Goal: Transaction & Acquisition: Purchase product/service

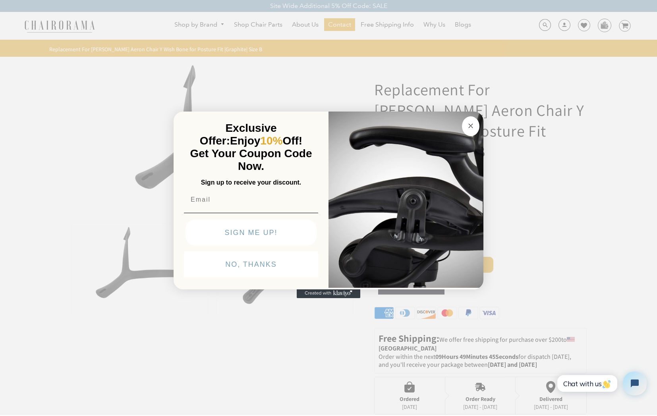
click at [470, 127] on circle "Close dialog" at bounding box center [470, 126] width 9 height 9
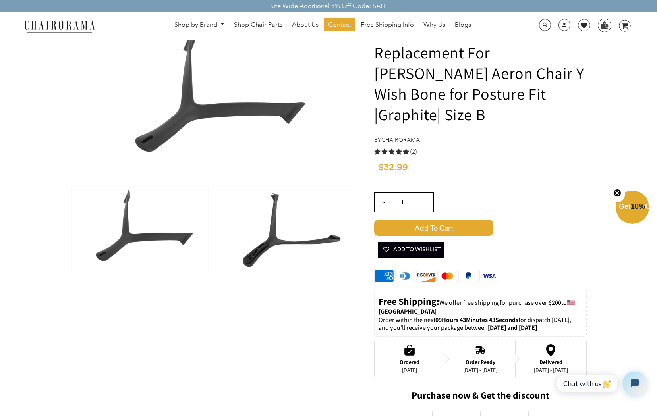
scroll to position [38, 0]
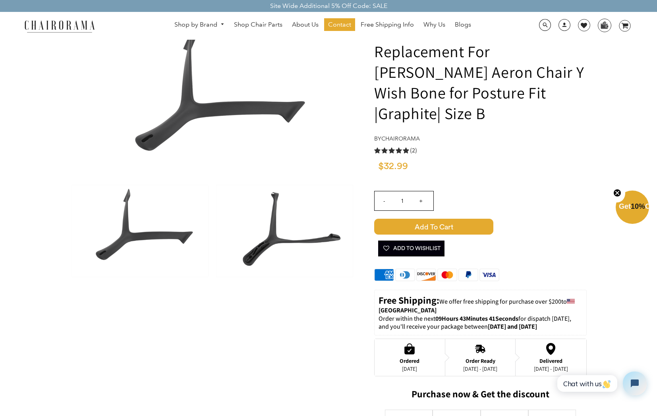
click at [437, 219] on span "Add to Cart" at bounding box center [433, 227] width 119 height 16
click at [632, 207] on span "10%" at bounding box center [638, 207] width 14 height 8
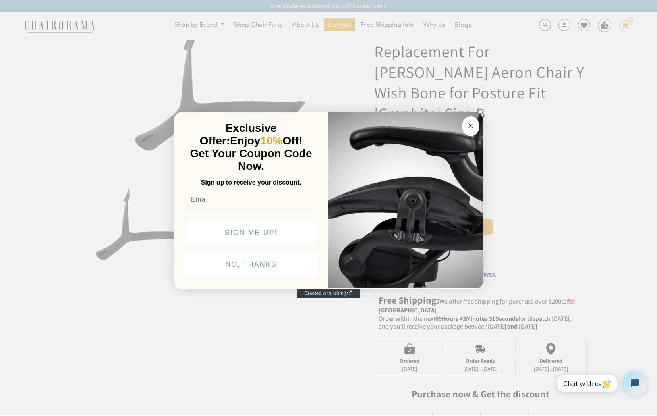
click at [235, 206] on input "Email" at bounding box center [251, 200] width 134 height 16
type input "[EMAIL_ADDRESS][DOMAIN_NAME]"
click at [252, 232] on button "SIGN ME UP!" at bounding box center [251, 233] width 131 height 26
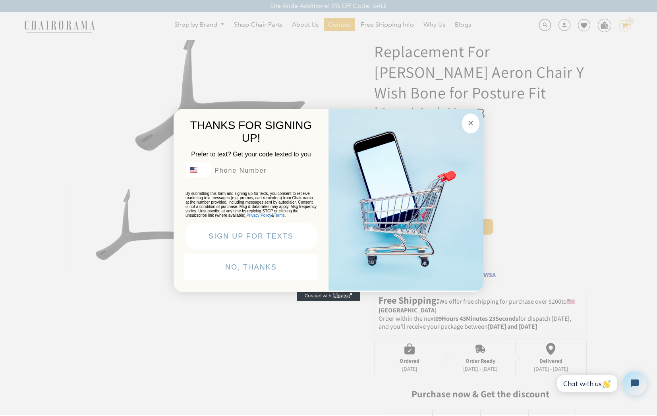
click at [250, 270] on button "NO, THANKS" at bounding box center [251, 267] width 134 height 26
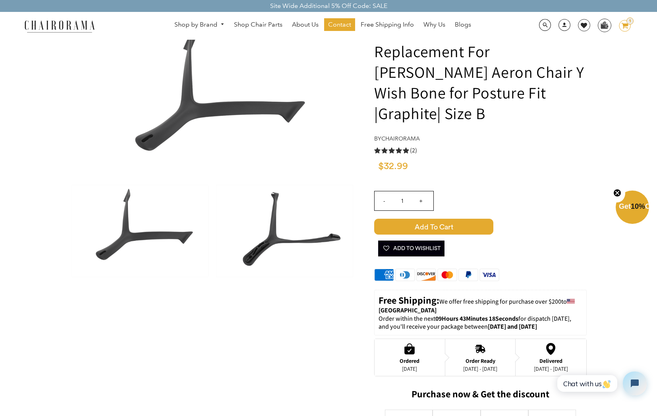
click at [444, 219] on span "Add to Cart" at bounding box center [433, 227] width 119 height 16
click at [627, 29] on icon "image/svg+xml Layer 1" at bounding box center [625, 26] width 12 height 13
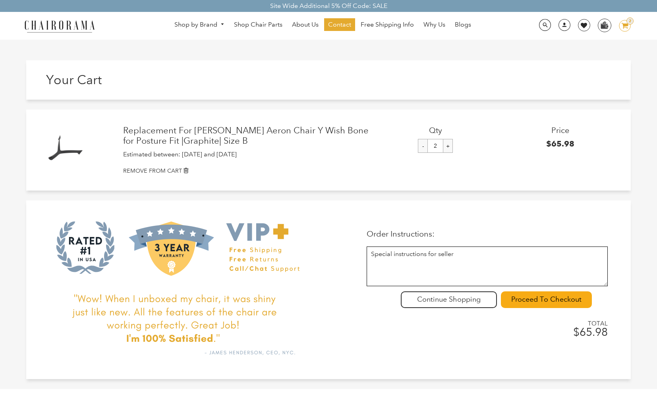
click at [423, 151] on input "-" at bounding box center [423, 146] width 10 height 14
type input "1"
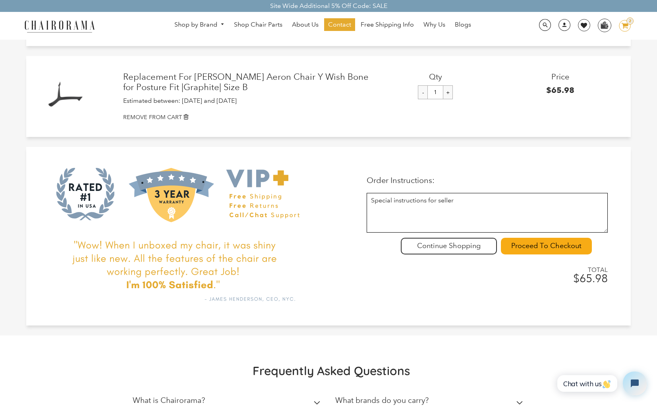
scroll to position [56, 0]
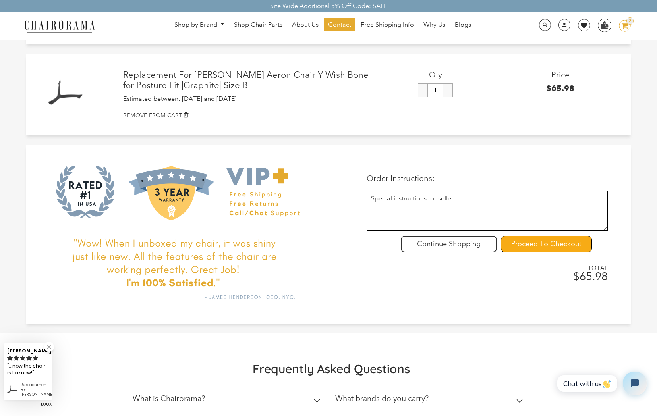
click at [534, 247] on input "Proceed To Checkout" at bounding box center [546, 244] width 91 height 17
